Goal: Obtain resource: Obtain resource

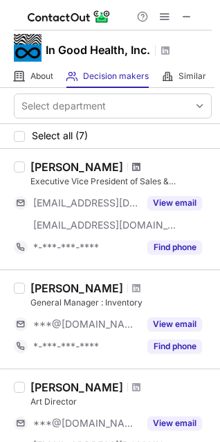
click at [132, 166] on span at bounding box center [136, 166] width 8 height 11
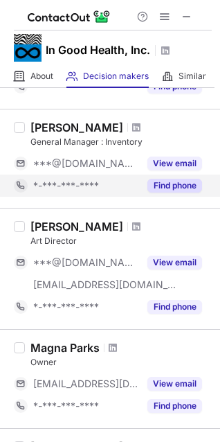
scroll to position [208, 0]
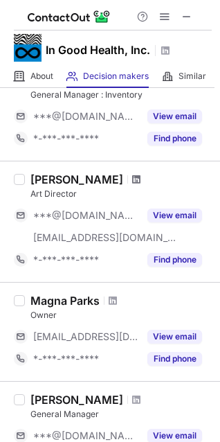
click at [132, 177] on span at bounding box center [136, 179] width 8 height 11
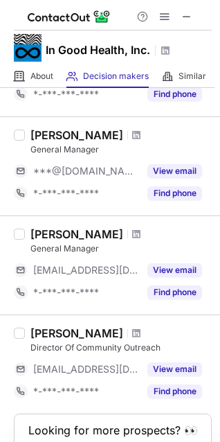
scroll to position [549, 0]
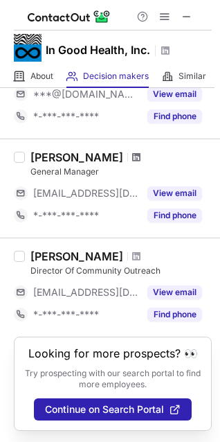
click at [132, 156] on span at bounding box center [136, 157] width 8 height 11
click at [132, 253] on span at bounding box center [136, 256] width 8 height 11
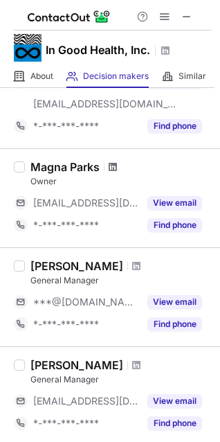
click at [109, 167] on span at bounding box center [113, 166] width 8 height 11
click at [132, 262] on span at bounding box center [136, 265] width 8 height 11
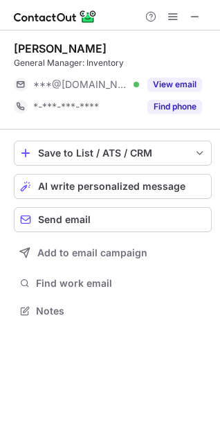
scroll to position [301, 220]
click at [188, 15] on button at bounding box center [195, 16] width 17 height 17
click at [192, 21] on span at bounding box center [195, 16] width 11 height 11
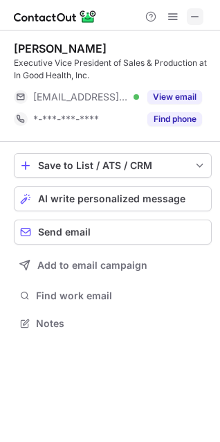
scroll to position [314, 220]
click at [189, 15] on button at bounding box center [195, 16] width 17 height 17
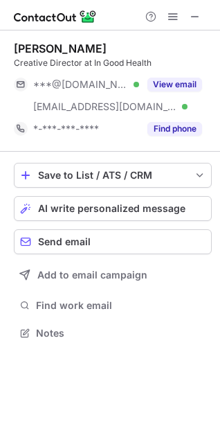
scroll to position [323, 220]
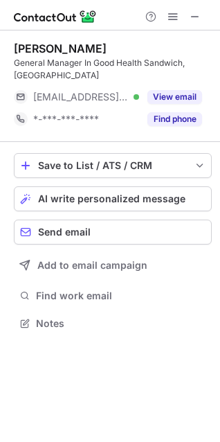
scroll to position [301, 220]
click at [194, 17] on span at bounding box center [195, 16] width 11 height 11
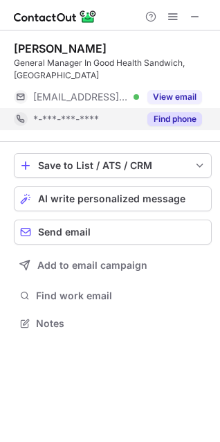
click at [148, 112] on button "Find phone" at bounding box center [175, 119] width 55 height 14
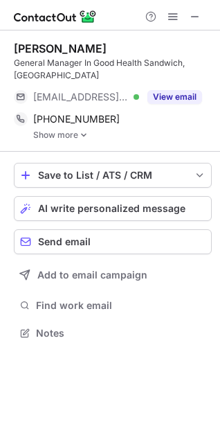
scroll to position [311, 220]
click at [57, 130] on link "Show more" at bounding box center [122, 135] width 179 height 10
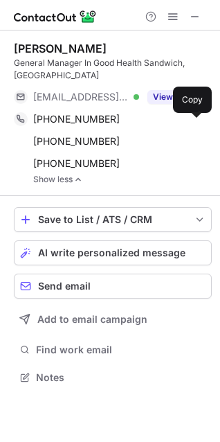
scroll to position [355, 220]
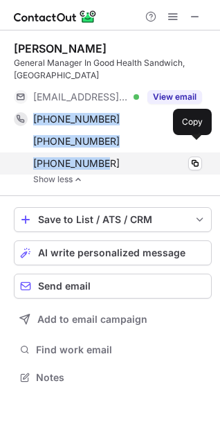
drag, startPoint x: 30, startPoint y: 100, endPoint x: 107, endPoint y: 145, distance: 89.4
click at [107, 145] on div "+17818018075 Copy WhatsApp +17817623824 Copy +17817627826 Copy" at bounding box center [108, 141] width 188 height 66
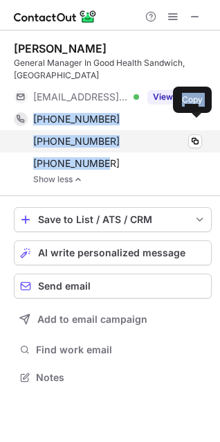
copy div "+17818018075 Copy WhatsApp +17817623824 Copy +17817627826"
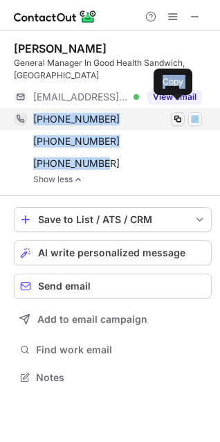
click at [178, 114] on span at bounding box center [177, 119] width 11 height 11
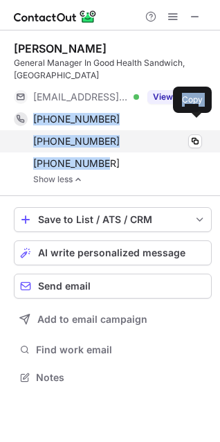
click at [16, 130] on div "+17817623824 Copy" at bounding box center [108, 141] width 188 height 22
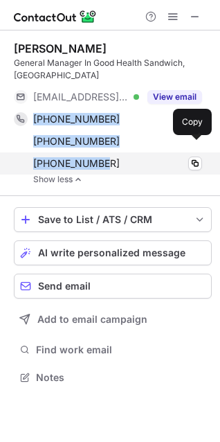
click at [133, 152] on div "+17817627826 Copy" at bounding box center [108, 163] width 188 height 22
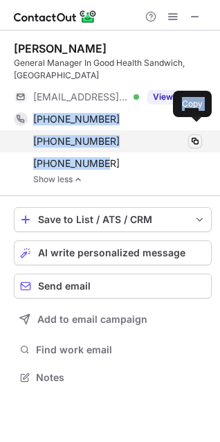
click at [192, 136] on span at bounding box center [195, 141] width 11 height 11
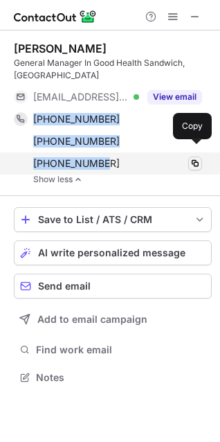
click at [188, 157] on button at bounding box center [195, 164] width 14 height 14
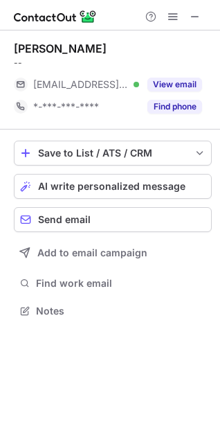
scroll to position [301, 220]
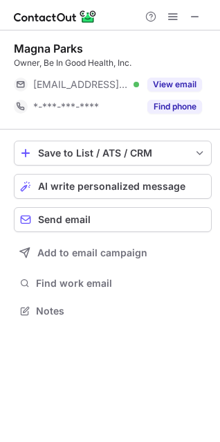
scroll to position [301, 220]
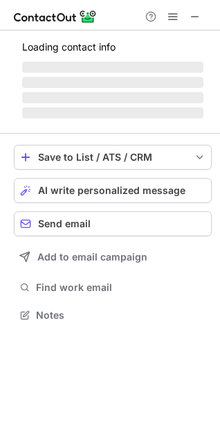
scroll to position [301, 220]
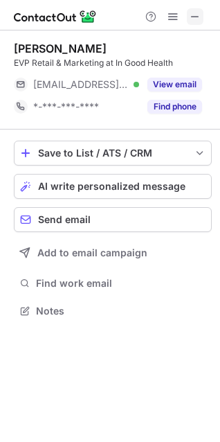
click at [201, 24] on button at bounding box center [195, 16] width 17 height 17
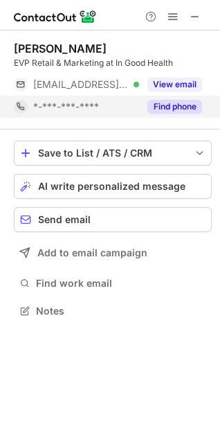
click at [161, 107] on button "Find phone" at bounding box center [175, 107] width 55 height 14
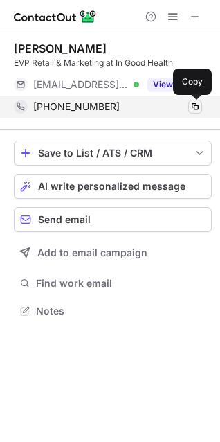
click at [193, 105] on span at bounding box center [195, 106] width 11 height 11
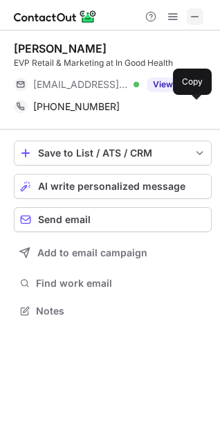
click at [196, 21] on span at bounding box center [195, 16] width 11 height 11
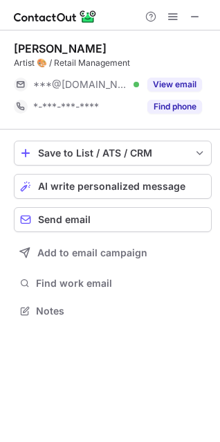
scroll to position [301, 220]
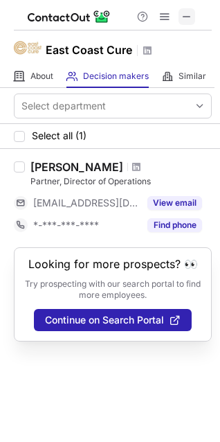
click at [190, 15] on span at bounding box center [186, 16] width 11 height 11
click at [96, 19] on div at bounding box center [113, 15] width 198 height 30
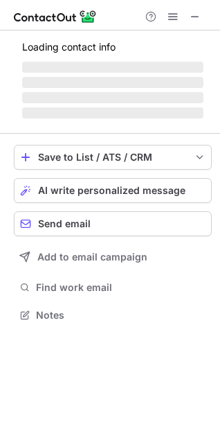
scroll to position [314, 220]
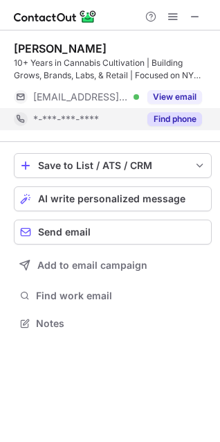
click at [180, 123] on button "Find phone" at bounding box center [175, 119] width 55 height 14
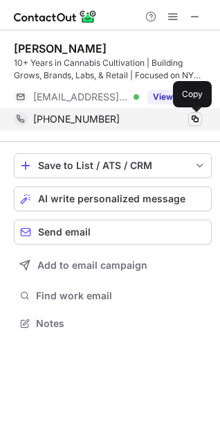
click at [197, 118] on span at bounding box center [195, 119] width 11 height 11
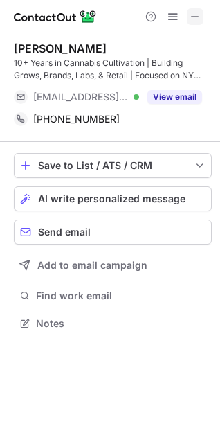
click at [196, 17] on span at bounding box center [195, 16] width 11 height 11
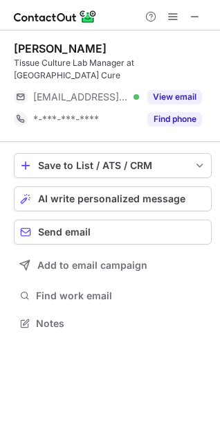
scroll to position [301, 220]
click at [195, 13] on span at bounding box center [195, 16] width 11 height 11
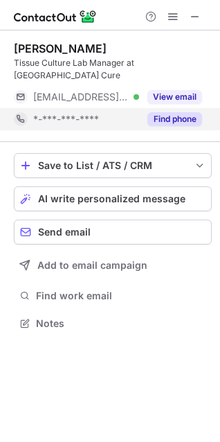
click at [172, 112] on button "Find phone" at bounding box center [175, 119] width 55 height 14
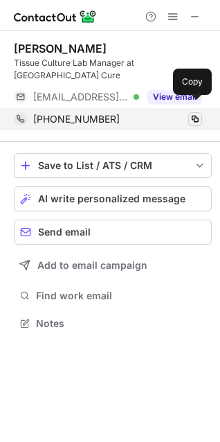
click at [193, 114] on span at bounding box center [195, 119] width 11 height 11
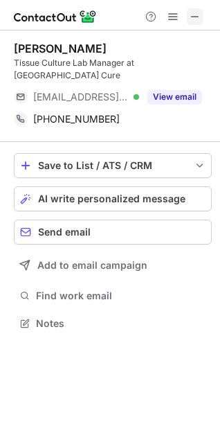
click at [191, 17] on span at bounding box center [195, 16] width 11 height 11
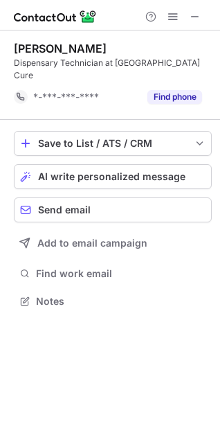
scroll to position [279, 220]
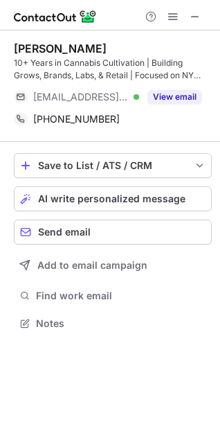
scroll to position [314, 220]
click at [192, 17] on span at bounding box center [195, 16] width 11 height 11
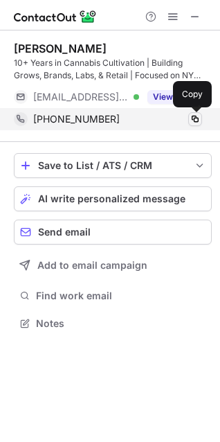
click at [193, 116] on span at bounding box center [195, 119] width 11 height 11
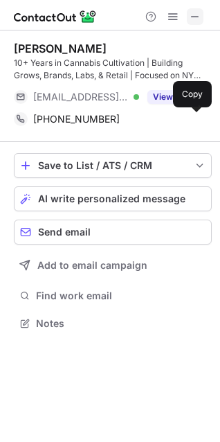
click at [188, 15] on button at bounding box center [195, 16] width 17 height 17
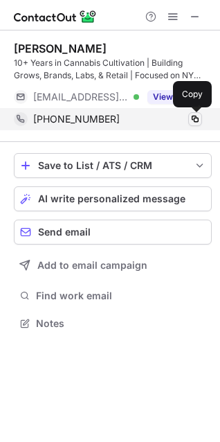
click at [193, 115] on span at bounding box center [195, 119] width 11 height 11
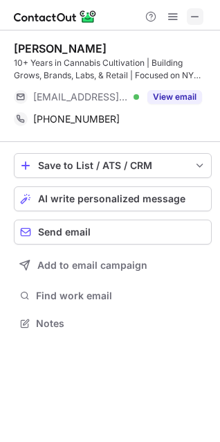
click at [194, 20] on span at bounding box center [195, 16] width 11 height 11
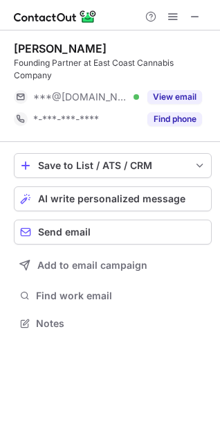
scroll to position [314, 220]
click at [188, 12] on button at bounding box center [195, 16] width 17 height 17
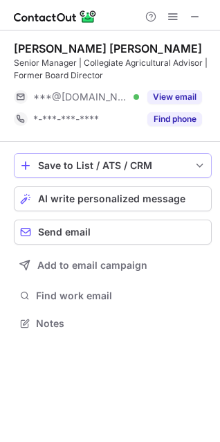
scroll to position [314, 220]
click at [187, 19] on button at bounding box center [195, 16] width 17 height 17
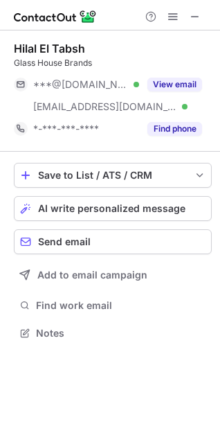
scroll to position [323, 220]
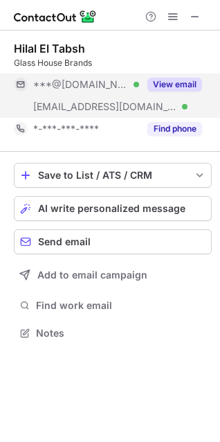
click at [176, 81] on button "View email" at bounding box center [175, 85] width 55 height 14
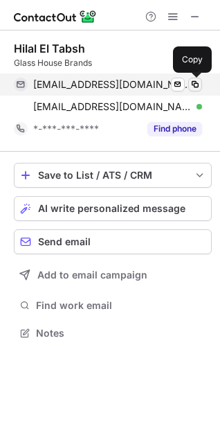
click at [199, 84] on span at bounding box center [195, 84] width 11 height 11
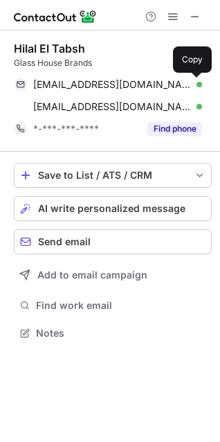
drag, startPoint x: 197, startPoint y: 79, endPoint x: 75, endPoint y: 47, distance: 126.0
click at [197, 79] on span at bounding box center [195, 84] width 11 height 11
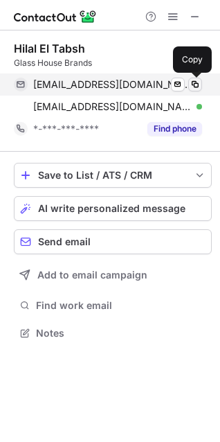
click at [193, 83] on span at bounding box center [195, 84] width 11 height 11
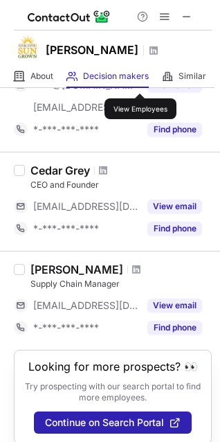
scroll to position [131, 0]
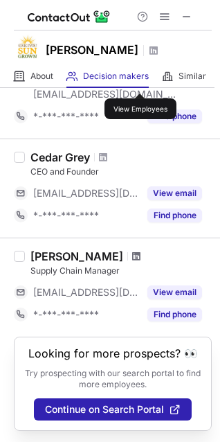
click at [141, 259] on span at bounding box center [136, 256] width 8 height 11
click at [104, 157] on span at bounding box center [103, 157] width 8 height 11
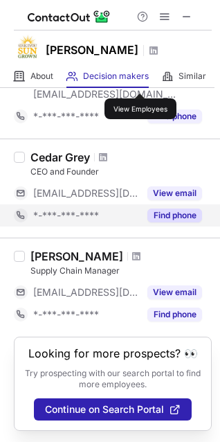
scroll to position [62, 0]
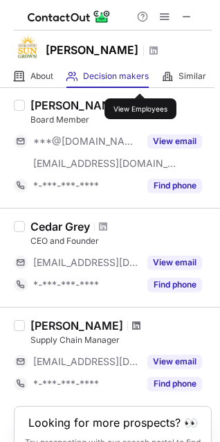
click at [141, 327] on span at bounding box center [136, 325] width 8 height 11
click at [184, 16] on span at bounding box center [186, 16] width 11 height 11
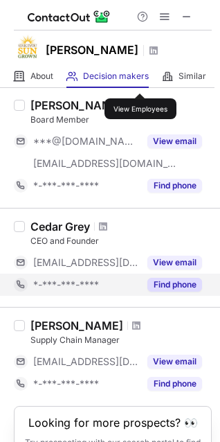
scroll to position [0, 0]
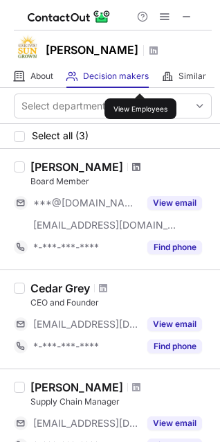
click at [137, 164] on span at bounding box center [136, 166] width 8 height 11
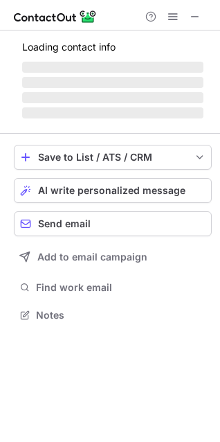
scroll to position [301, 220]
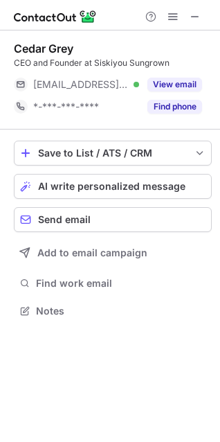
scroll to position [301, 220]
click at [193, 14] on span at bounding box center [195, 16] width 11 height 11
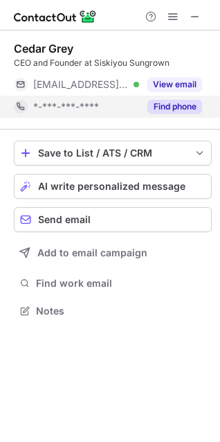
click at [169, 109] on button "Find phone" at bounding box center [175, 107] width 55 height 14
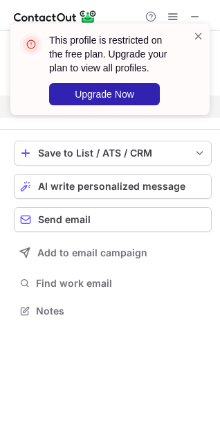
scroll to position [279, 220]
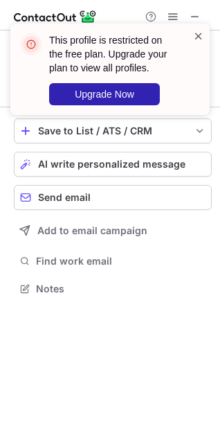
click at [195, 39] on span at bounding box center [198, 36] width 11 height 14
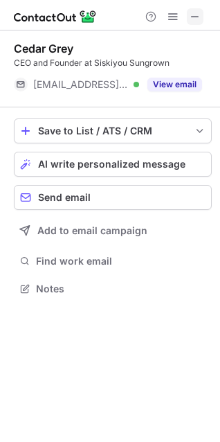
click at [191, 12] on span at bounding box center [195, 16] width 11 height 11
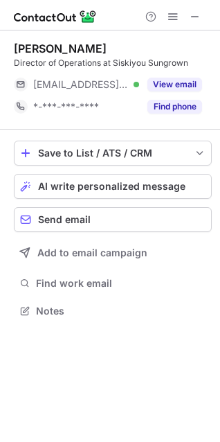
scroll to position [301, 220]
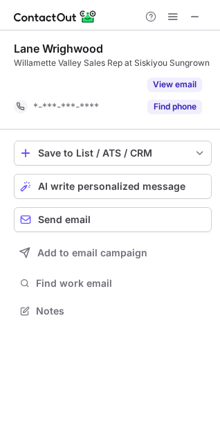
scroll to position [279, 220]
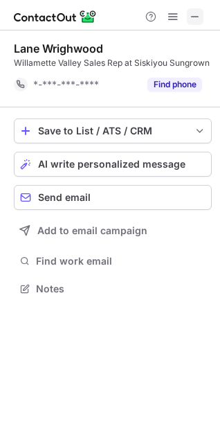
click at [189, 12] on button at bounding box center [195, 16] width 17 height 17
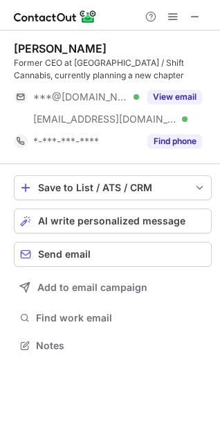
scroll to position [336, 220]
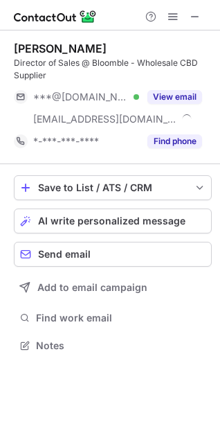
scroll to position [336, 220]
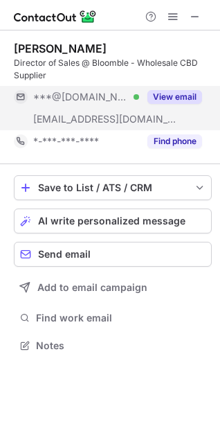
click at [159, 96] on button "View email" at bounding box center [175, 97] width 55 height 14
click at [197, 95] on button "View email" at bounding box center [175, 97] width 55 height 14
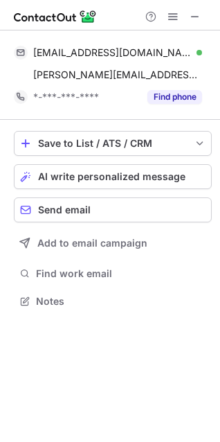
scroll to position [292, 220]
